Goal: Transaction & Acquisition: Purchase product/service

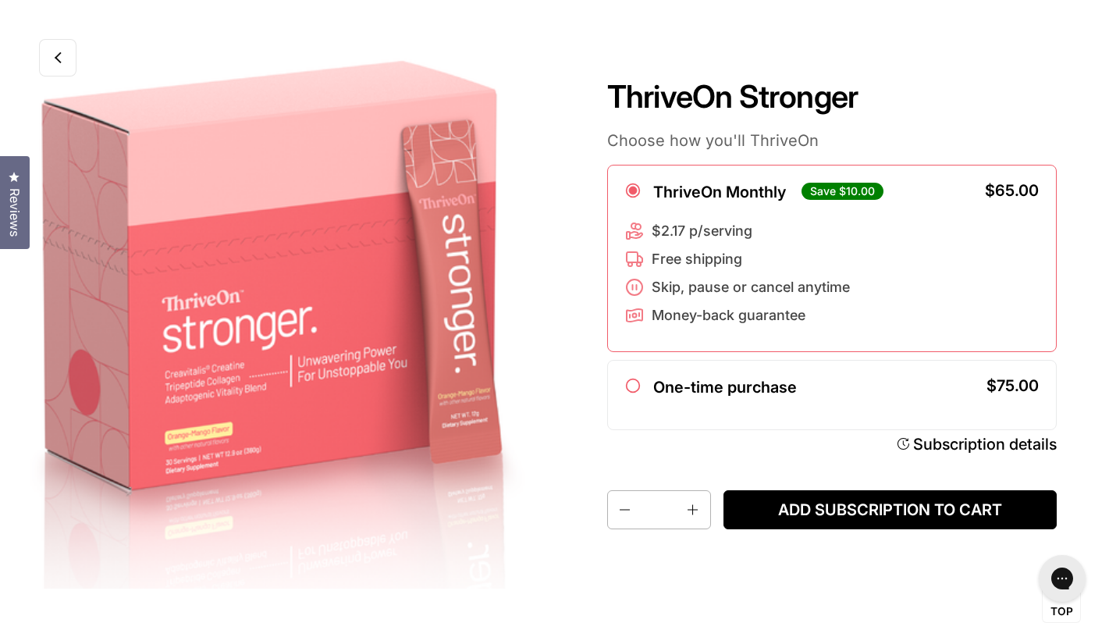
click at [69, 62] on link at bounding box center [57, 57] width 37 height 37
click at [59, 66] on link at bounding box center [57, 57] width 37 height 37
click at [61, 57] on icon at bounding box center [58, 58] width 8 height 12
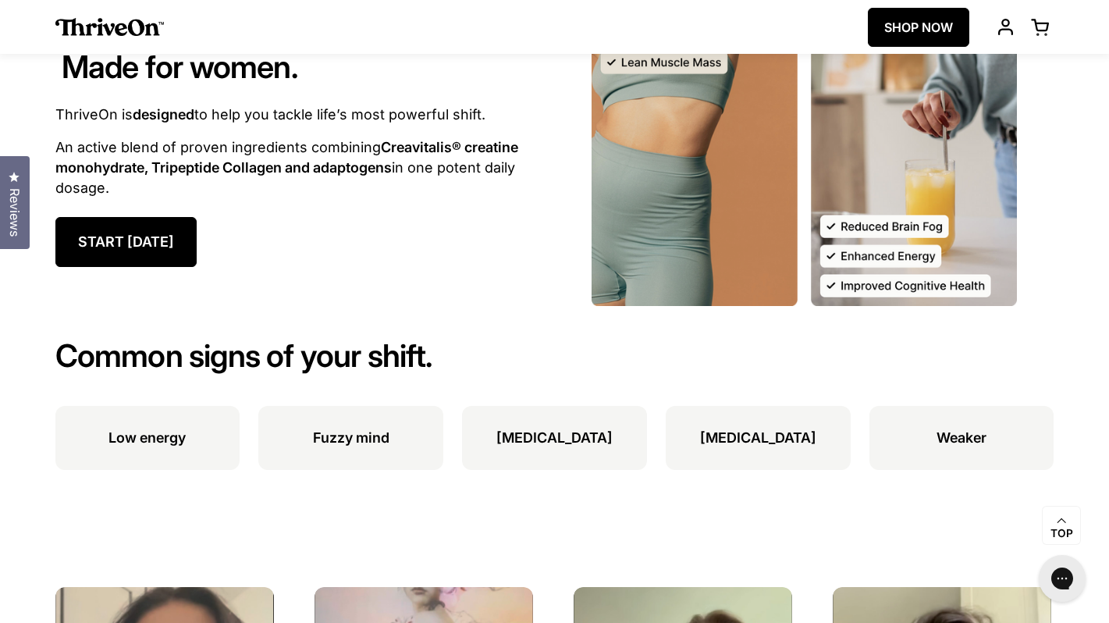
scroll to position [1402, 0]
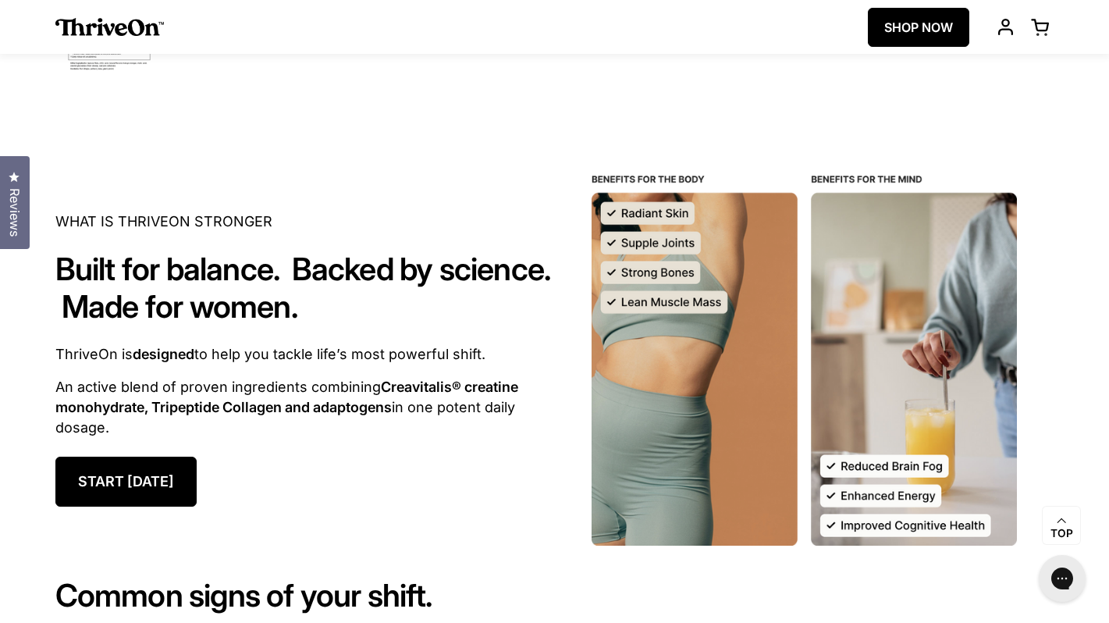
click at [913, 28] on link "SHOP NOW" at bounding box center [918, 27] width 101 height 39
